Goal: Information Seeking & Learning: Check status

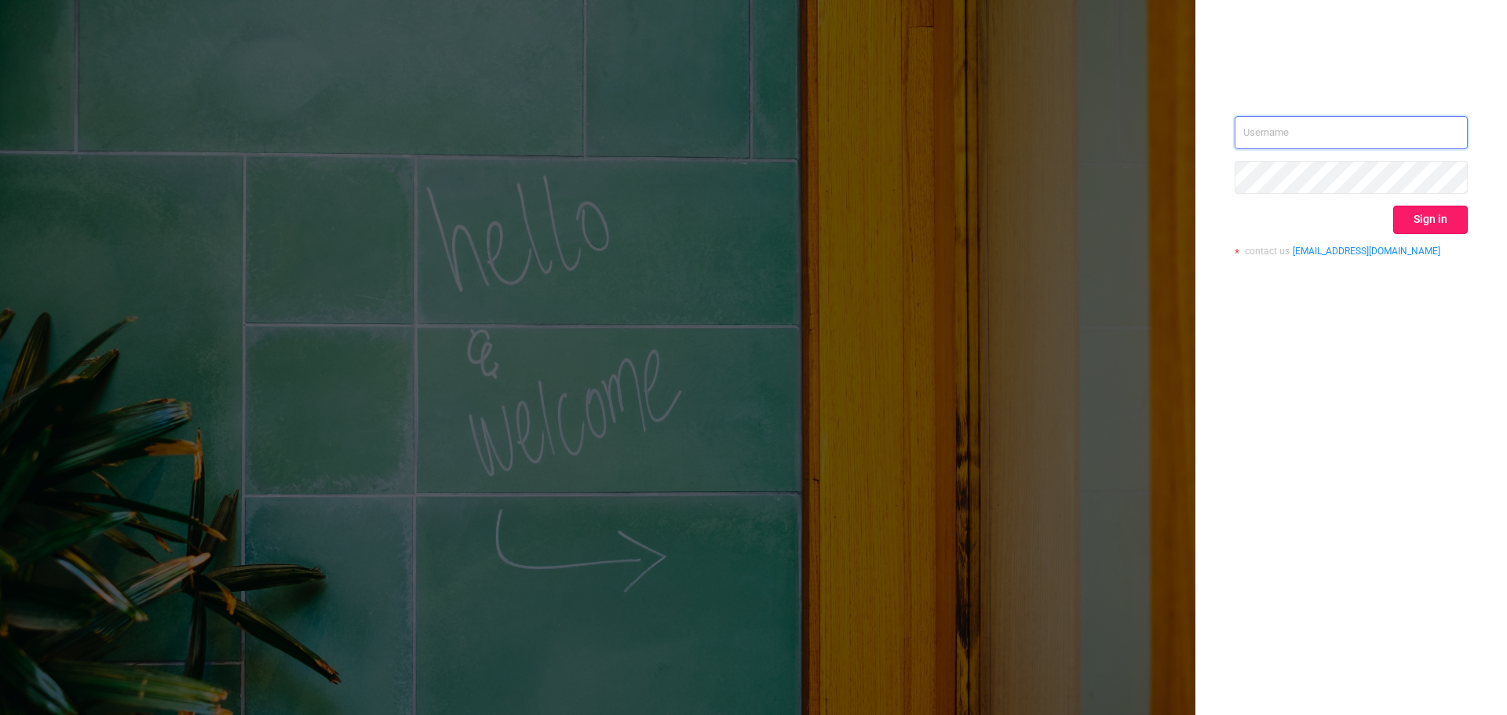
type input "[EMAIL_ADDRESS][DOMAIN_NAME]"
click at [1420, 228] on button "Sign in" at bounding box center [1430, 220] width 75 height 28
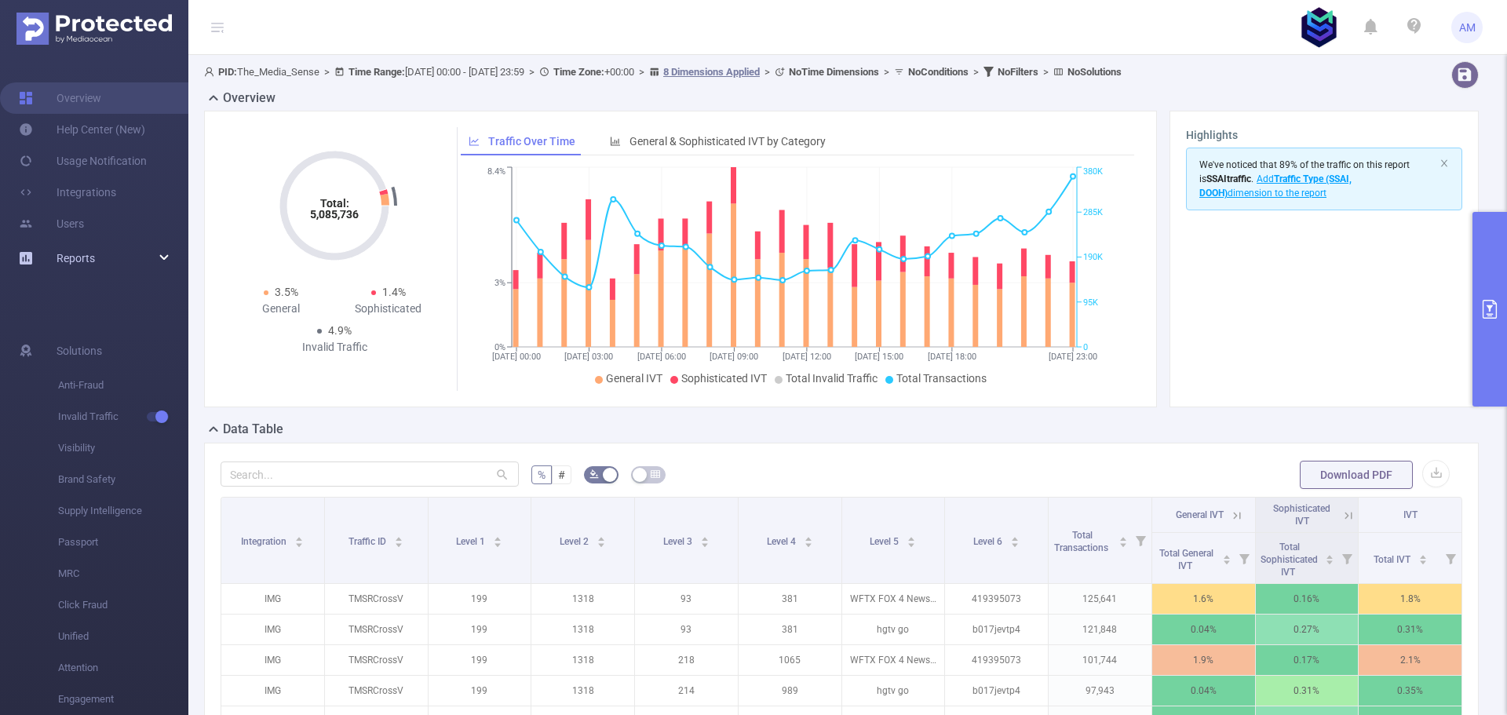
click at [161, 258] on icon at bounding box center [165, 258] width 8 height 0
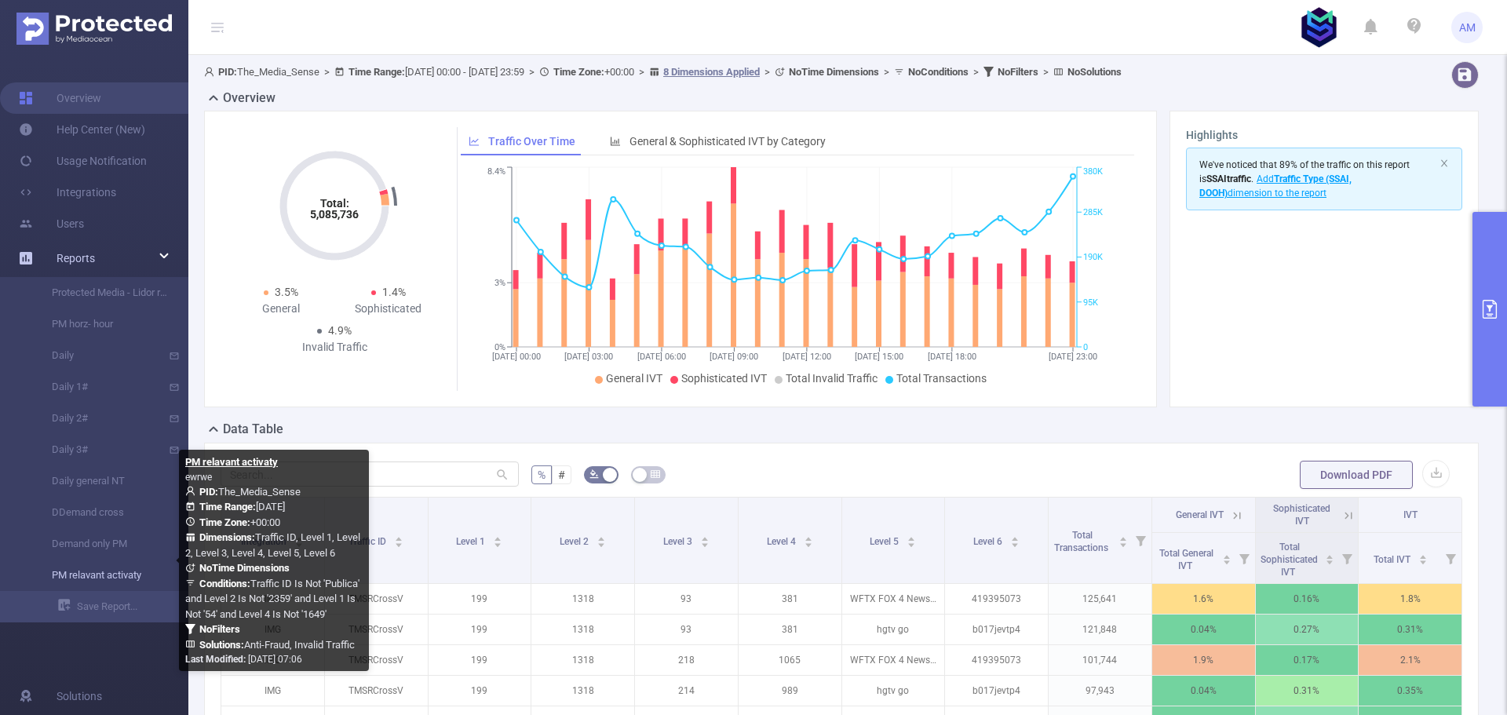
click at [122, 575] on link "PM relavant activaty" at bounding box center [100, 575] width 138 height 31
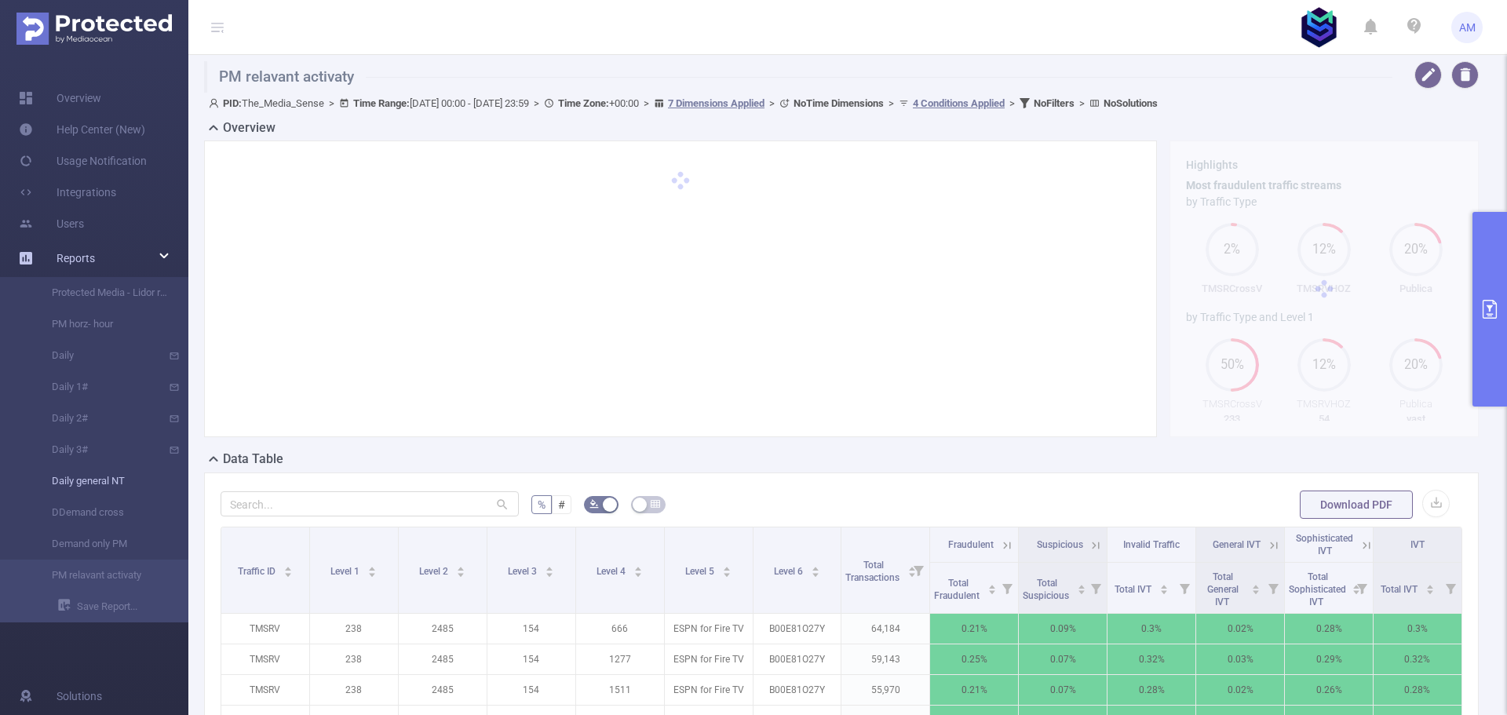
type input "[DATE] 00:00"
type input "[DATE] 23:59"
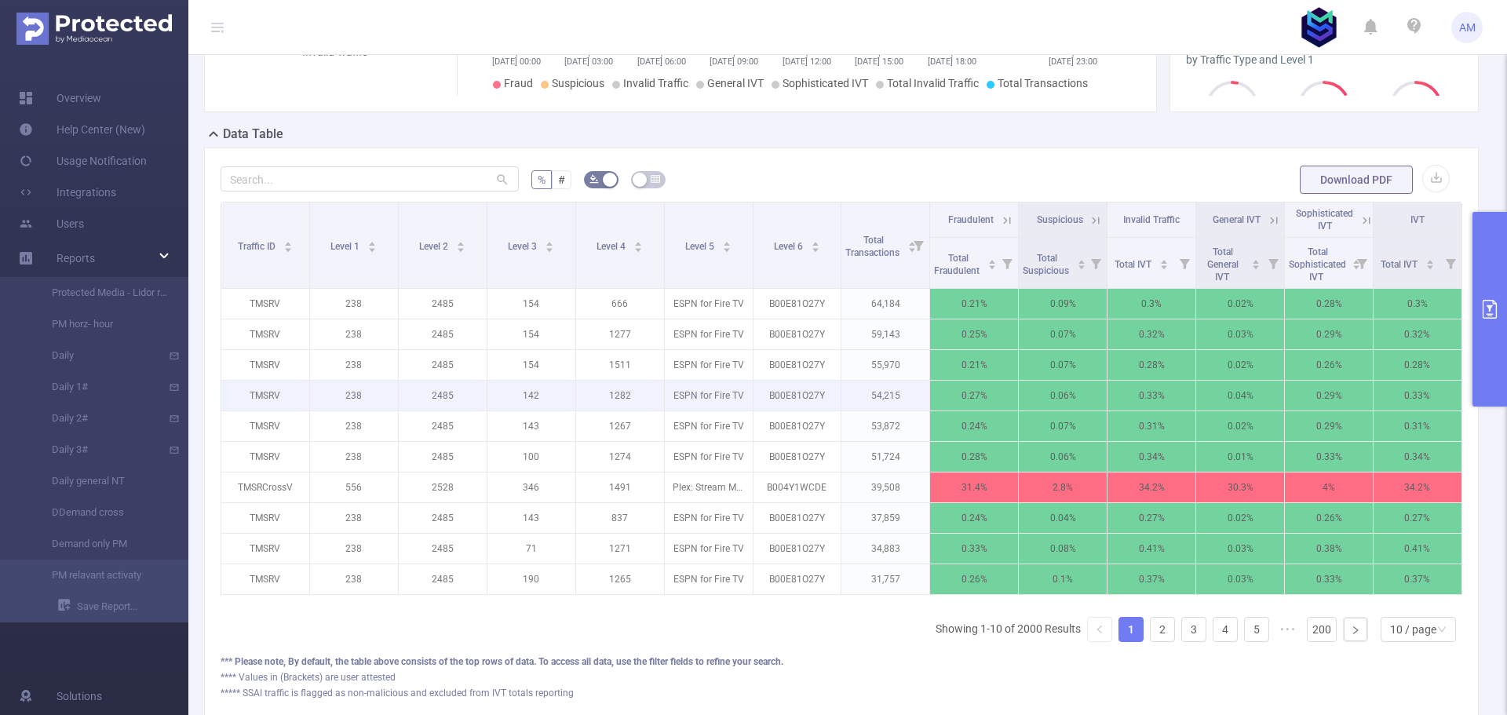
scroll to position [438, 0]
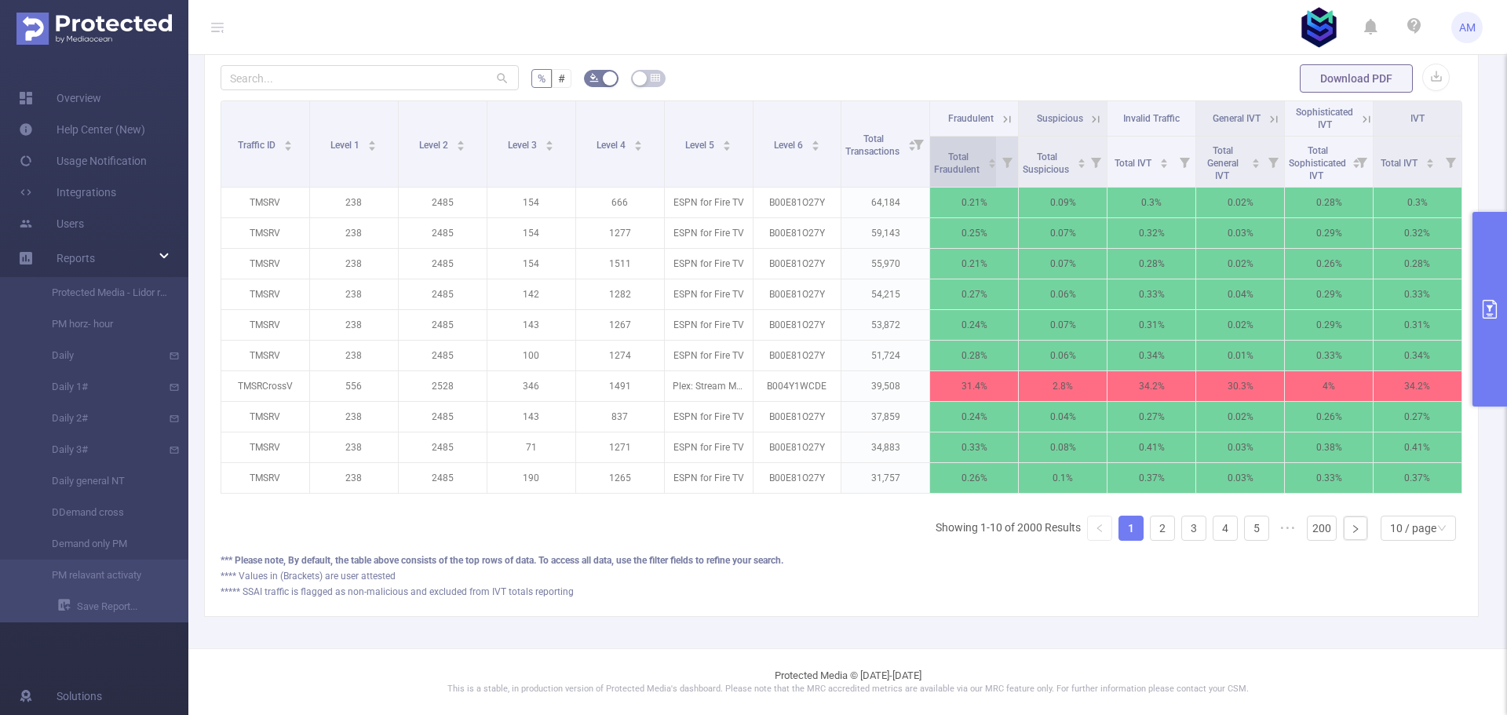
click at [949, 148] on div "Total Fraudulent" at bounding box center [965, 162] width 63 height 28
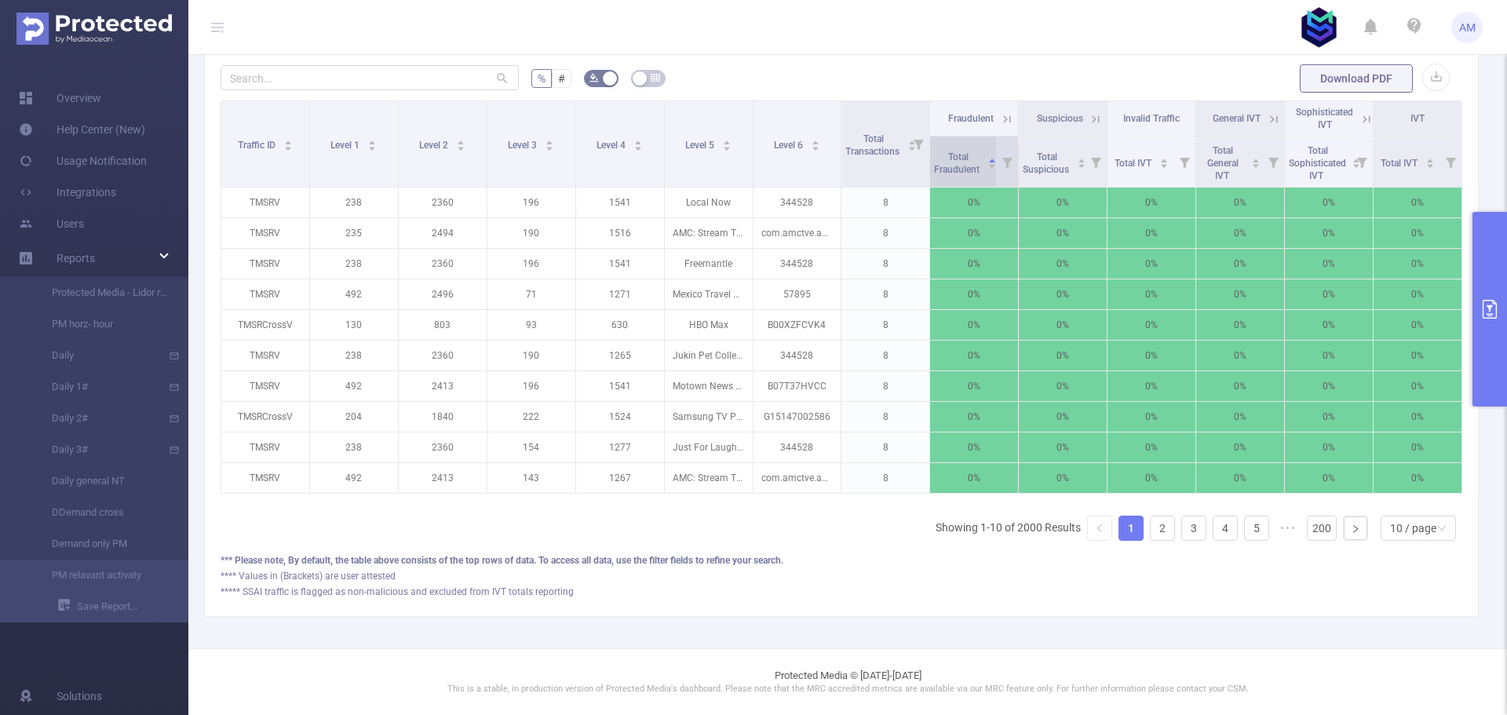
click at [953, 148] on span "Total Fraudulent" at bounding box center [958, 162] width 48 height 28
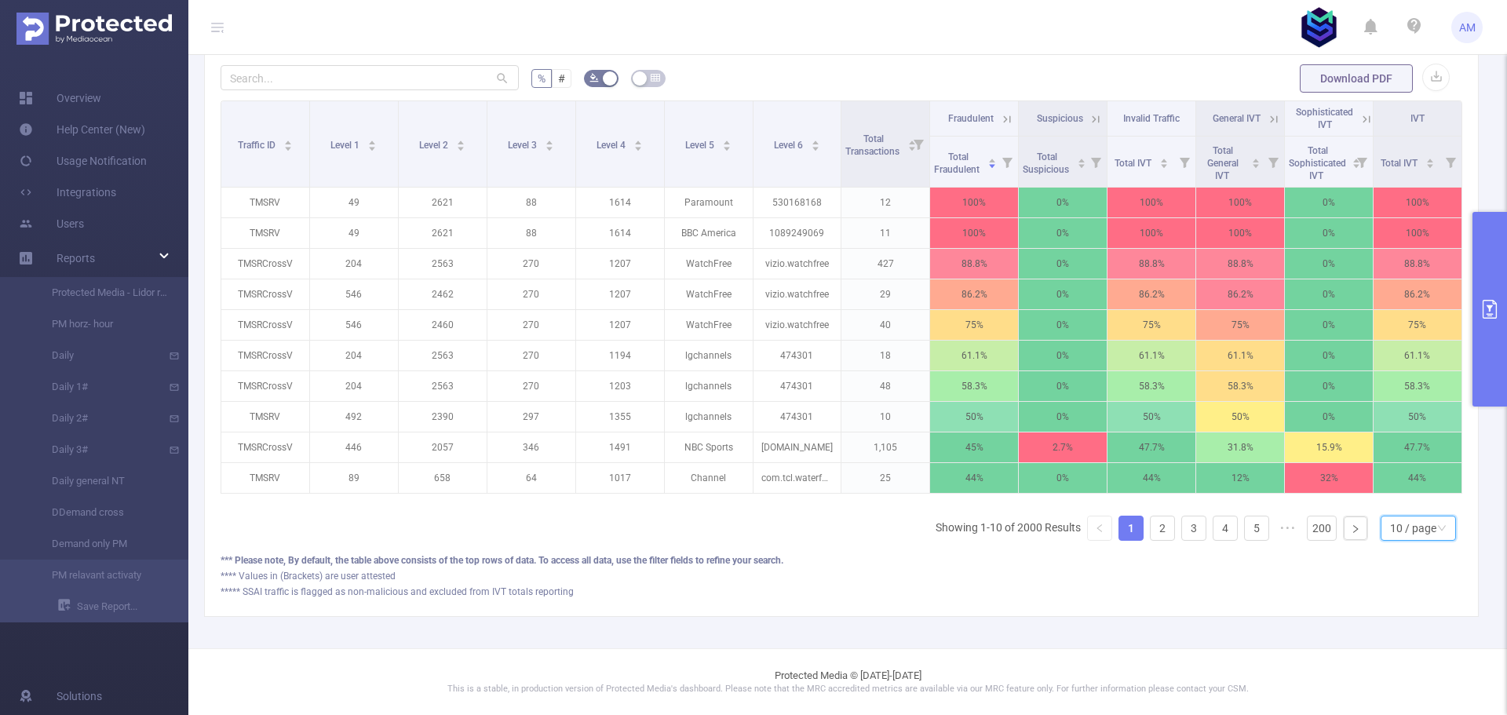
click at [1411, 528] on div "10 / page" at bounding box center [1413, 529] width 46 height 24
click at [1407, 499] on li "50 / page" at bounding box center [1405, 511] width 75 height 25
